Goal: Task Accomplishment & Management: Complete application form

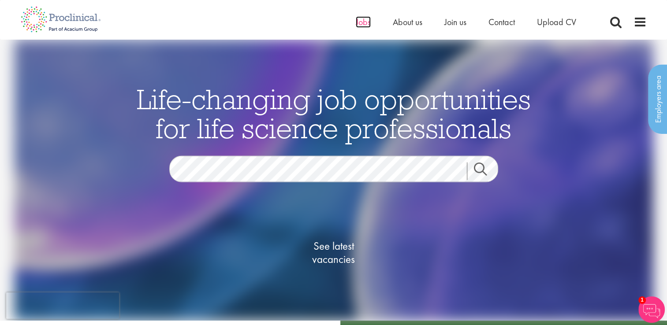
click at [365, 23] on span "Jobs" at bounding box center [363, 21] width 15 height 11
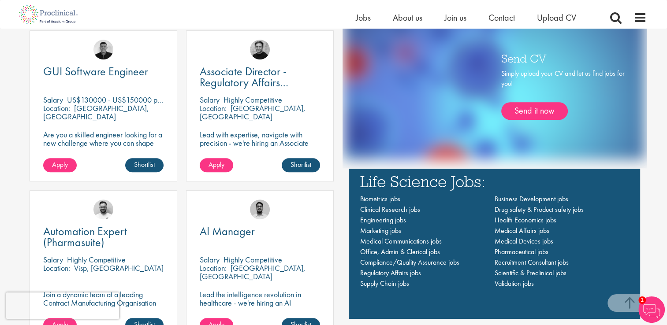
scroll to position [573, 0]
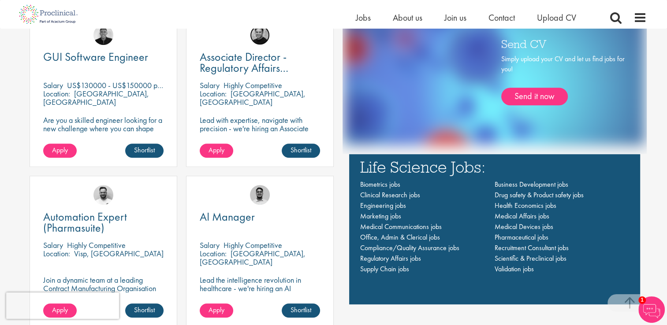
click at [262, 43] on img at bounding box center [260, 35] width 20 height 20
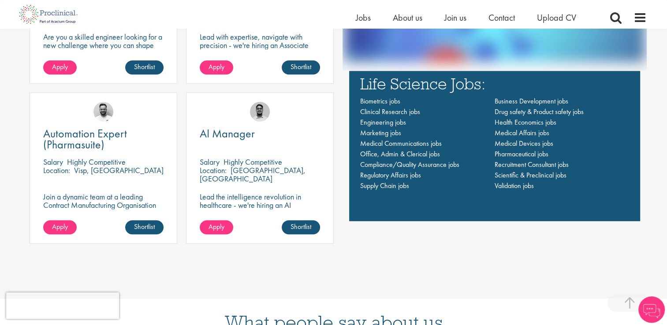
scroll to position [661, 0]
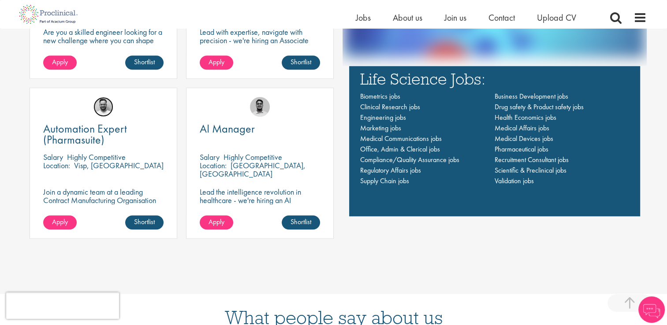
click at [105, 112] on img at bounding box center [103, 107] width 20 height 20
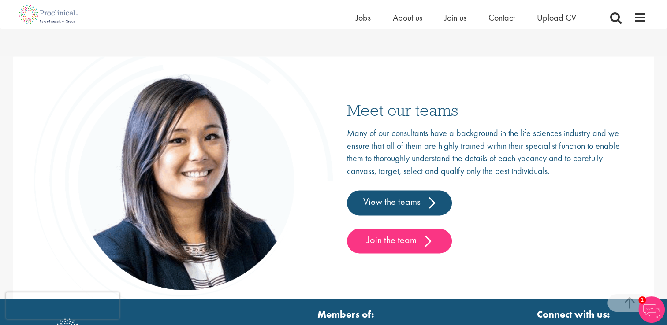
scroll to position [1418, 0]
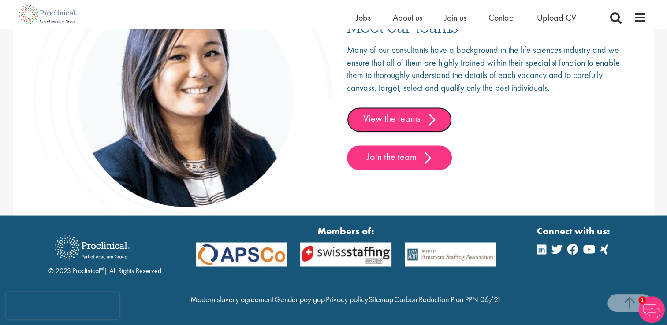
click at [407, 107] on link "View the teams" at bounding box center [399, 119] width 105 height 25
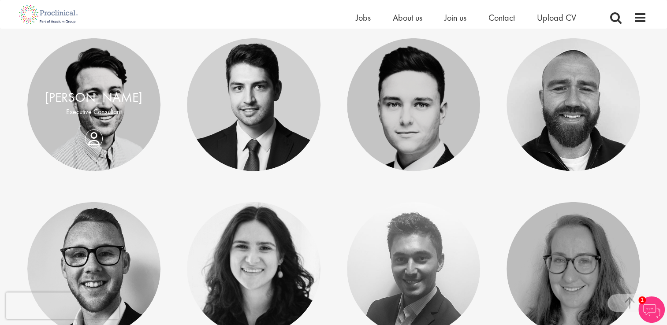
scroll to position [2073, 0]
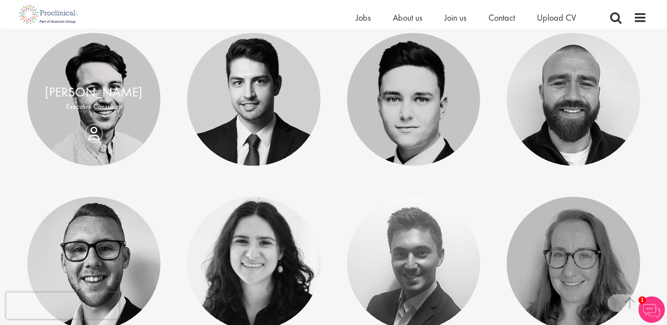
click at [117, 114] on div "[PERSON_NAME] Executive Consultant" at bounding box center [94, 100] width 134 height 34
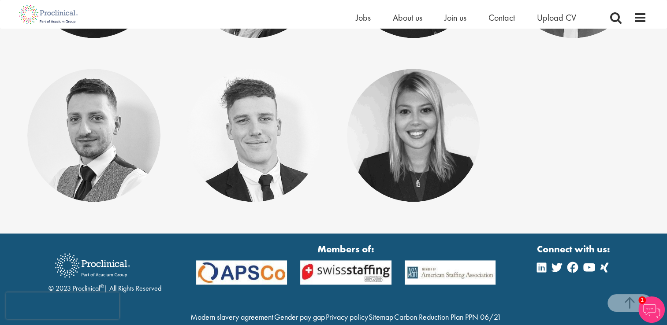
scroll to position [4538, 0]
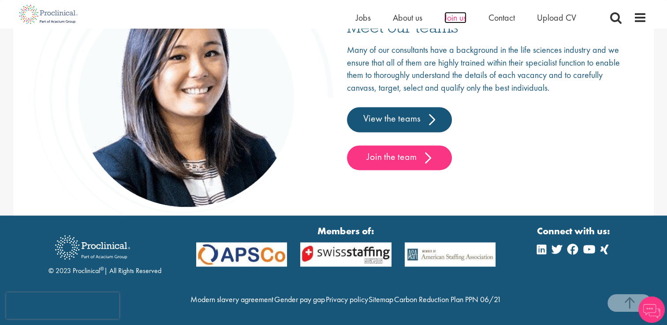
click at [466, 19] on span "Join us" at bounding box center [455, 17] width 22 height 11
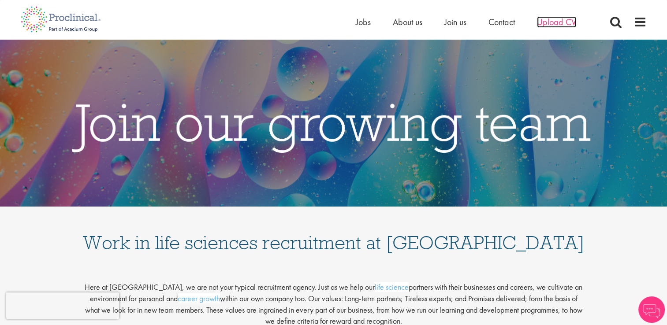
click at [547, 24] on span "Upload CV" at bounding box center [556, 21] width 39 height 11
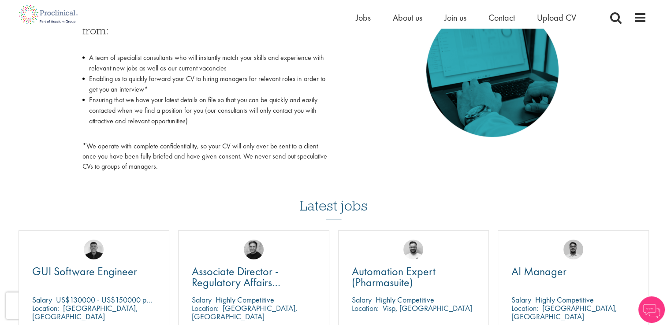
scroll to position [617, 0]
